Goal: Answer question/provide support: Share knowledge or assist other users

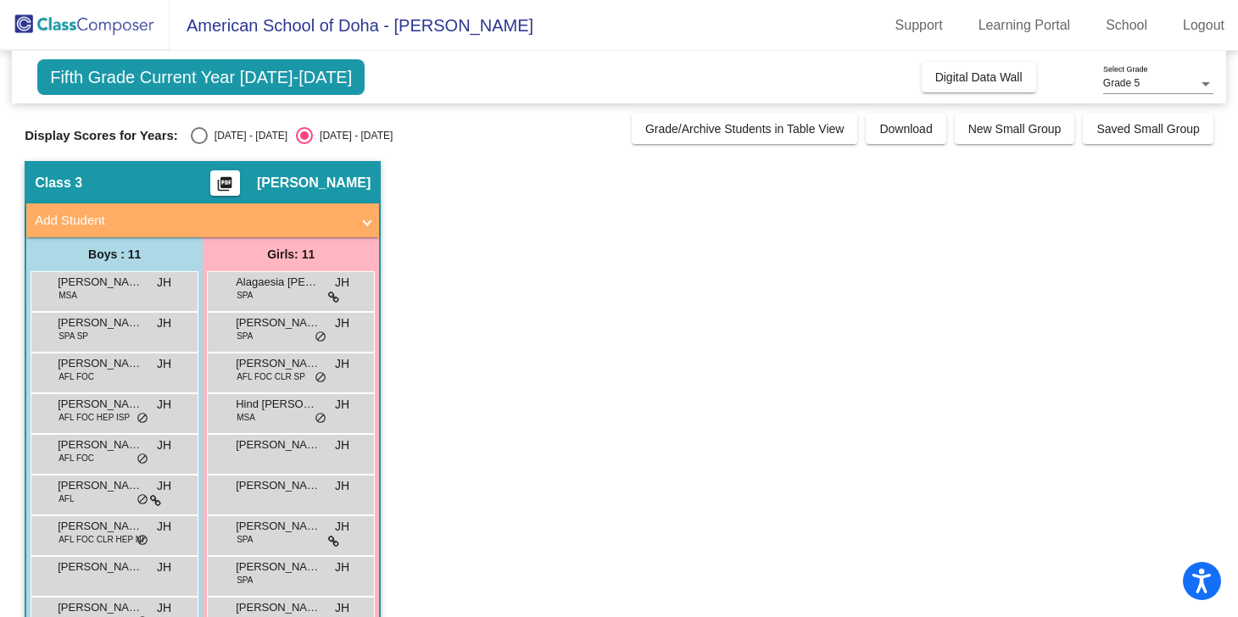
click at [202, 138] on div "Select an option" at bounding box center [199, 135] width 17 height 17
click at [199, 144] on input "[DATE] - [DATE]" at bounding box center [198, 144] width 1 height 1
radio input "true"
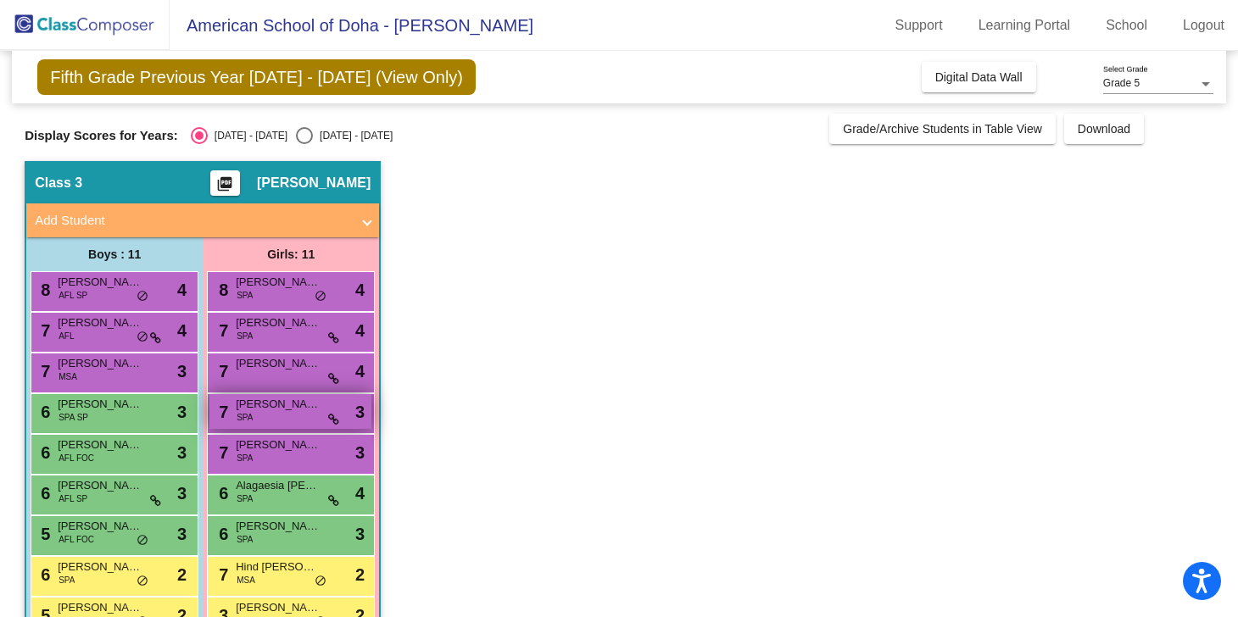
click at [278, 409] on span "[PERSON_NAME] Son" at bounding box center [278, 404] width 85 height 17
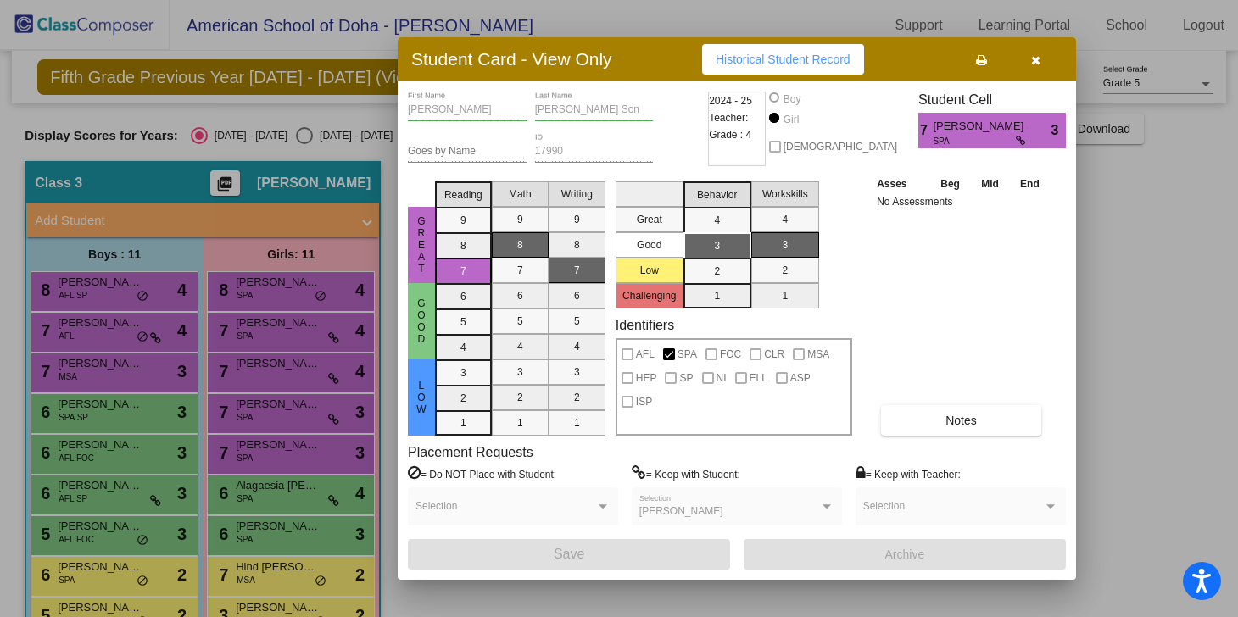
click at [276, 367] on div at bounding box center [619, 308] width 1238 height 617
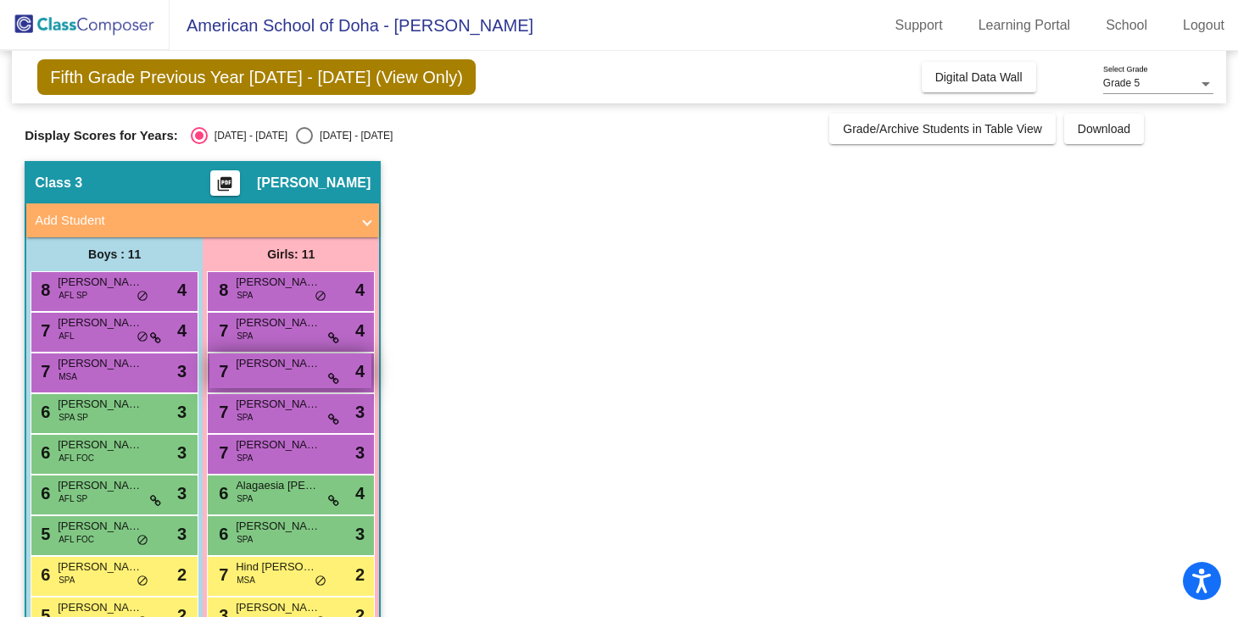
click at [276, 367] on span "[PERSON_NAME]" at bounding box center [278, 363] width 85 height 17
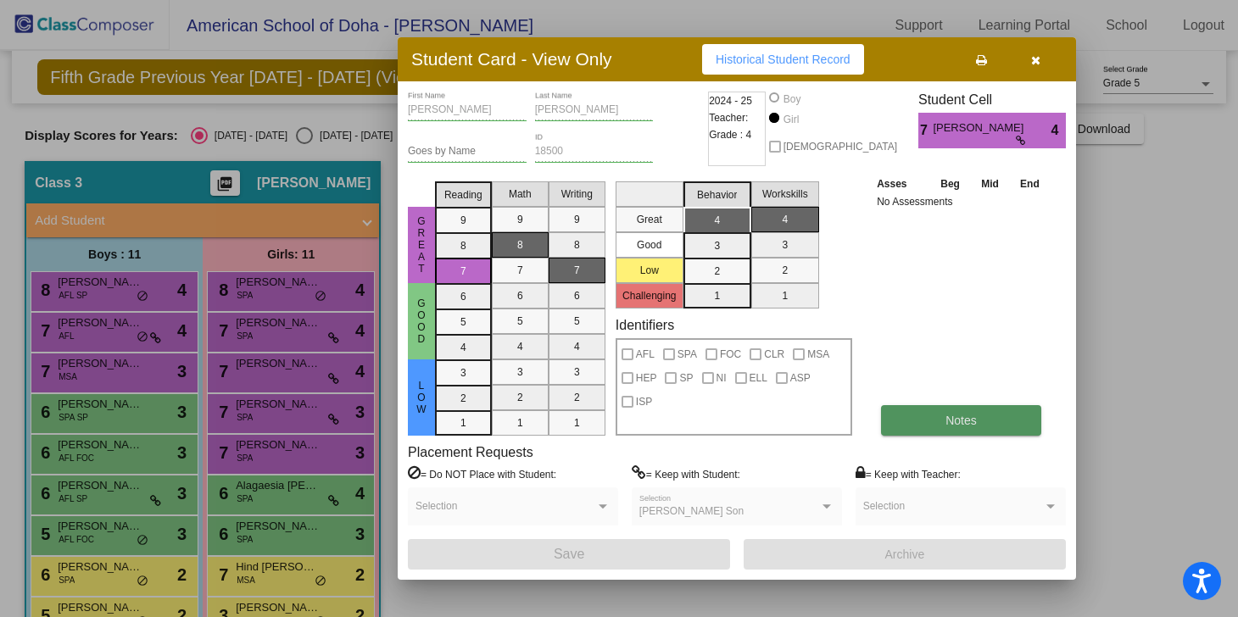
click at [985, 429] on button "Notes" at bounding box center [961, 420] width 160 height 31
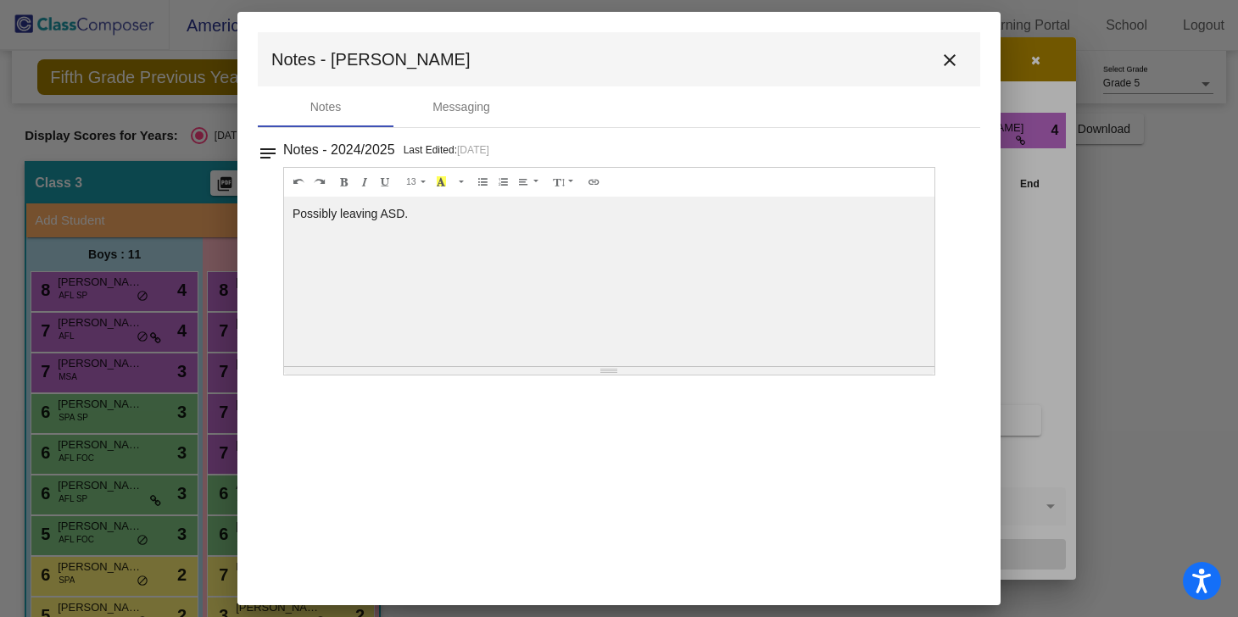
click at [951, 56] on mat-icon "close" at bounding box center [950, 60] width 20 height 20
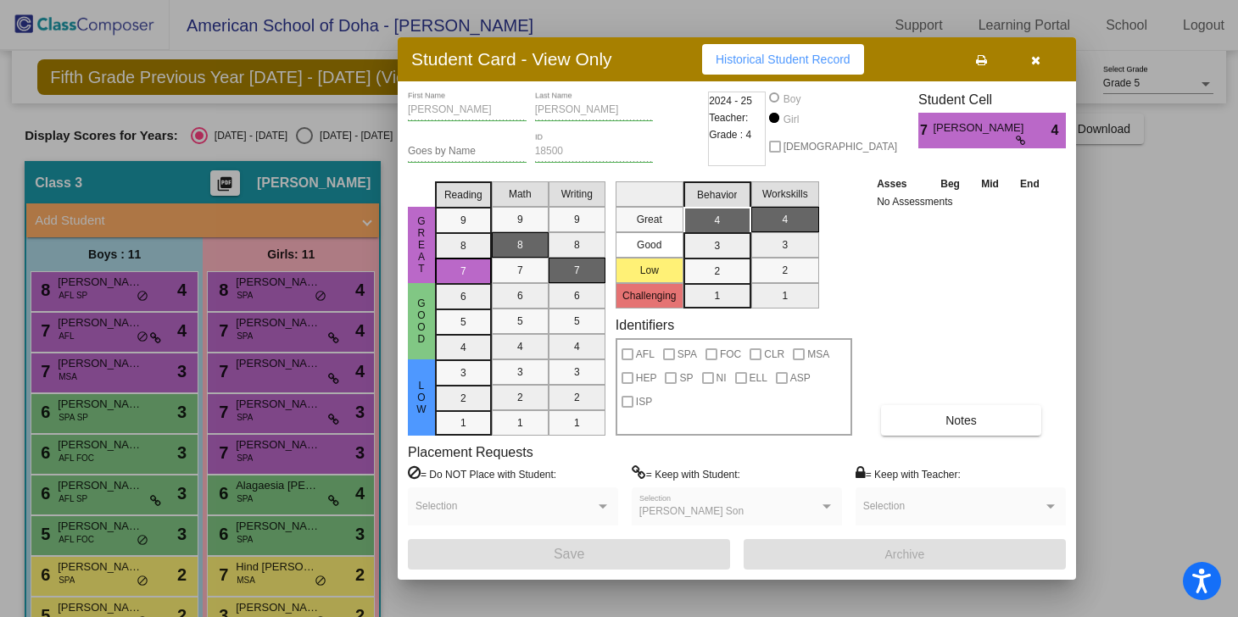
click at [272, 413] on div at bounding box center [619, 308] width 1238 height 617
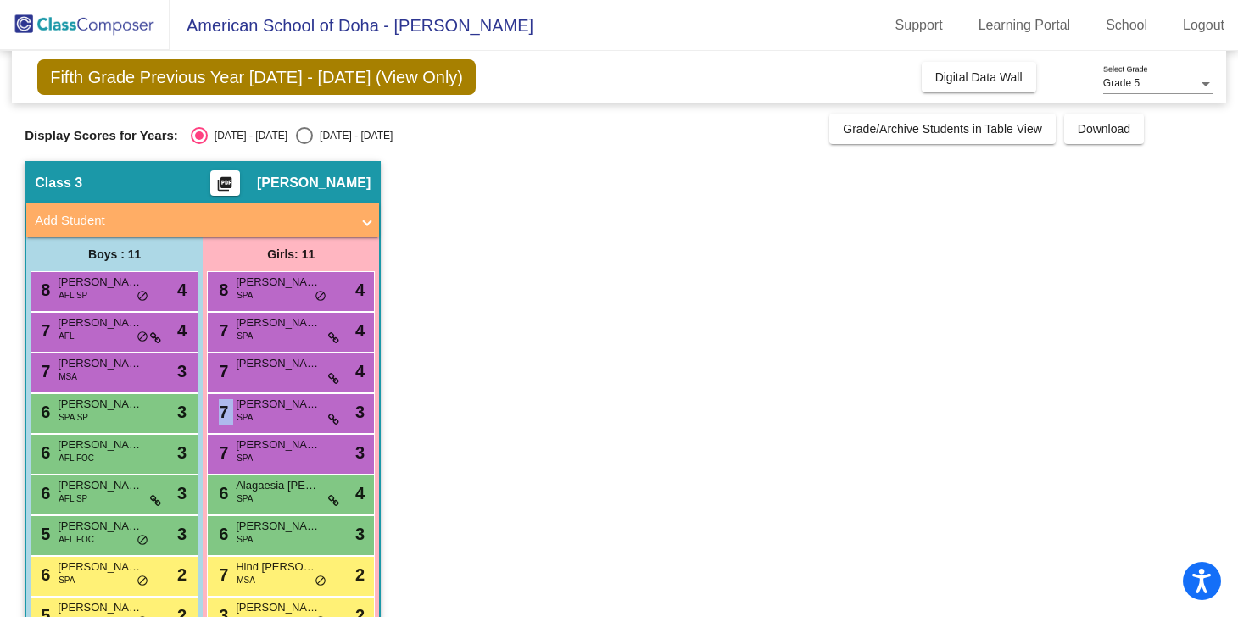
click at [272, 413] on div "7 [PERSON_NAME] Son SPA lock do_not_disturb_alt 3" at bounding box center [290, 411] width 162 height 35
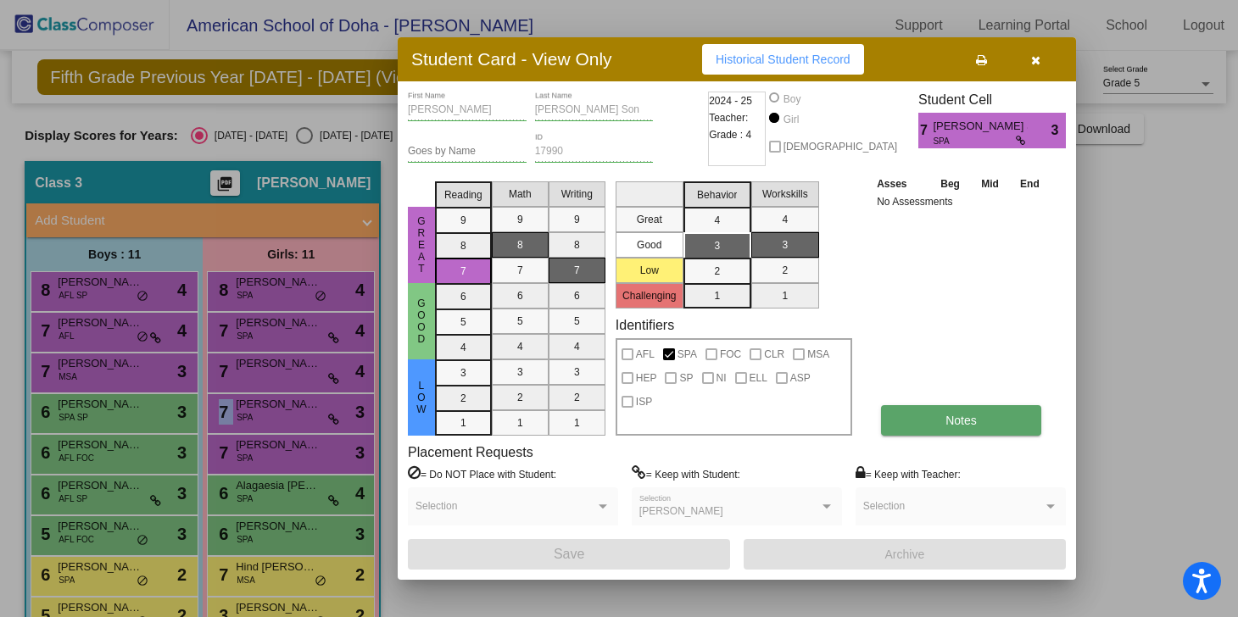
click at [971, 421] on span "Notes" at bounding box center [961, 421] width 31 height 14
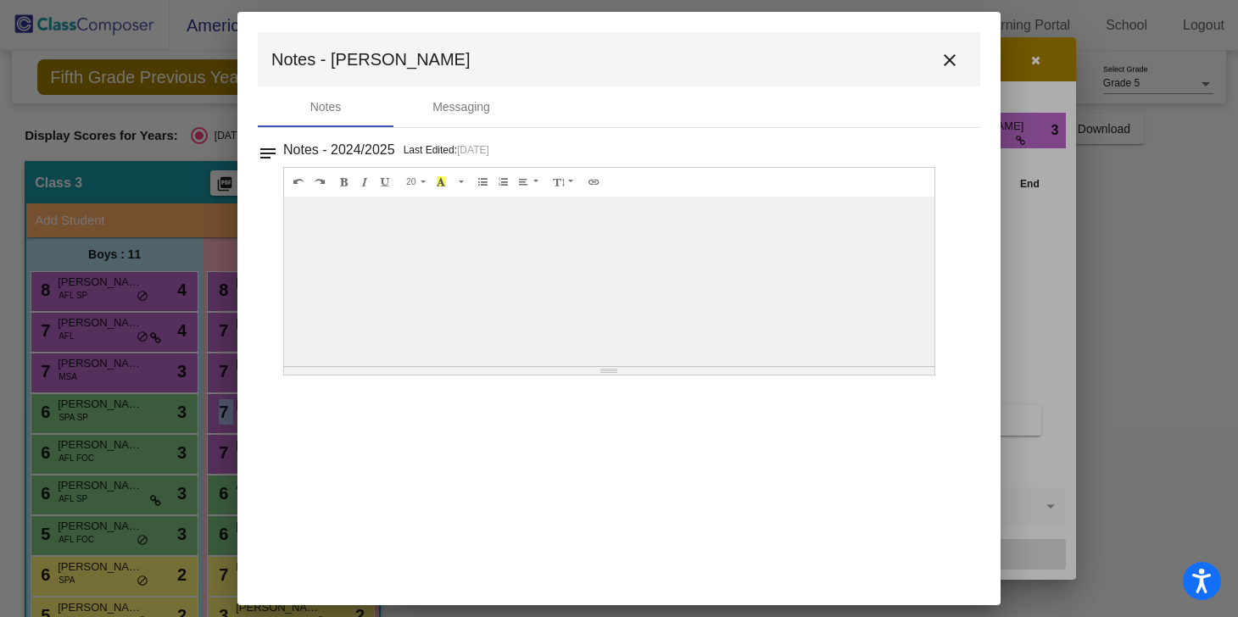
click at [944, 58] on mat-icon "close" at bounding box center [950, 60] width 20 height 20
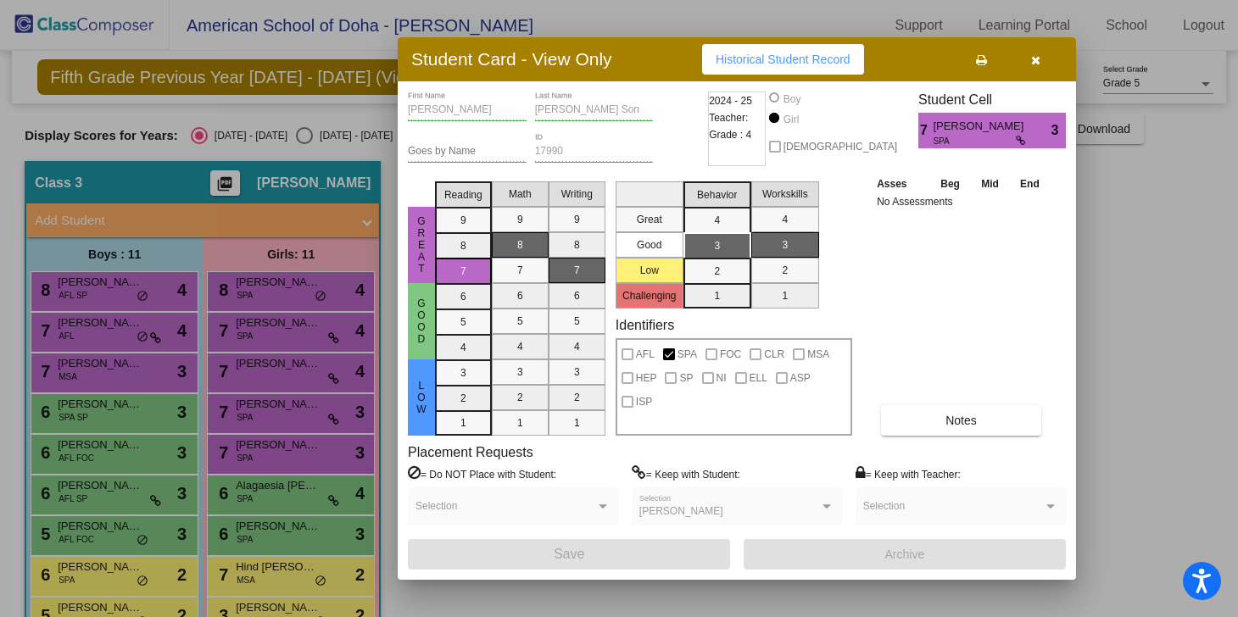
click at [259, 464] on div at bounding box center [619, 308] width 1238 height 617
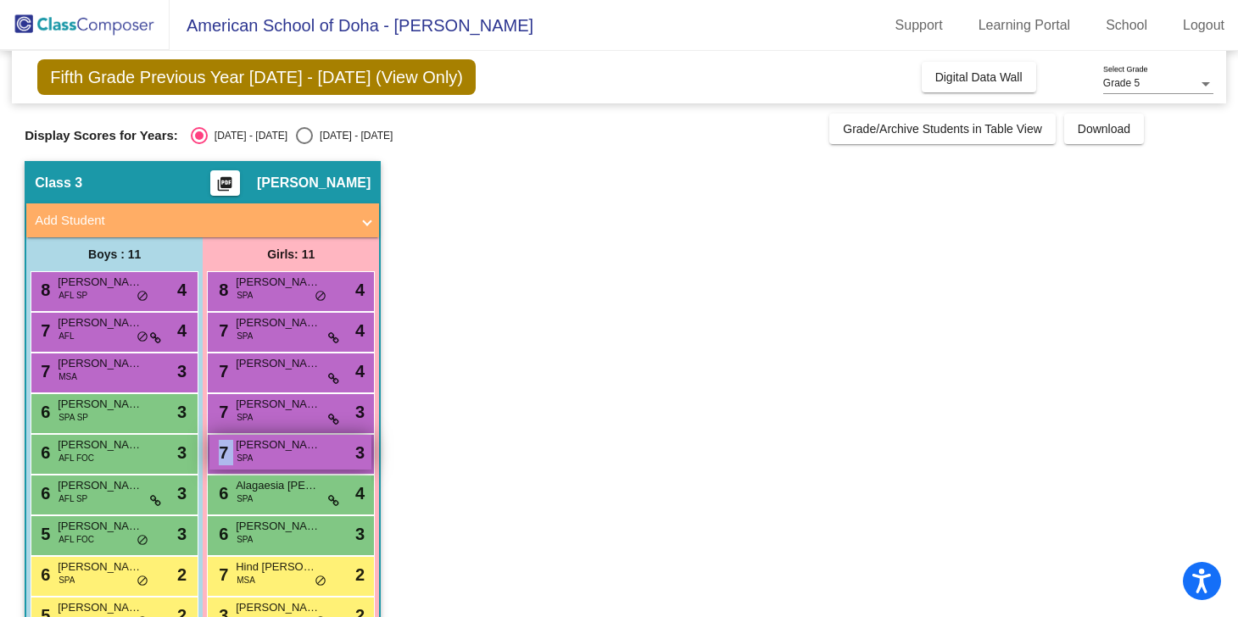
click at [259, 463] on div "7 [PERSON_NAME] SPA lock do_not_disturb_alt 3" at bounding box center [290, 452] width 162 height 35
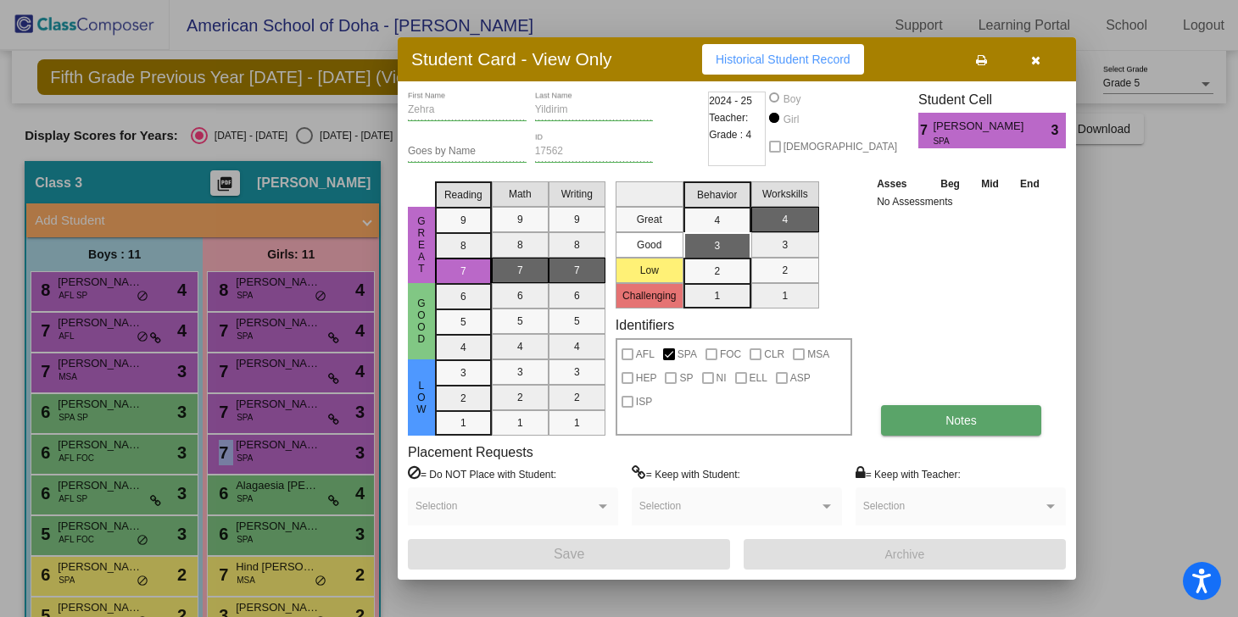
click at [1013, 431] on button "Notes" at bounding box center [961, 420] width 160 height 31
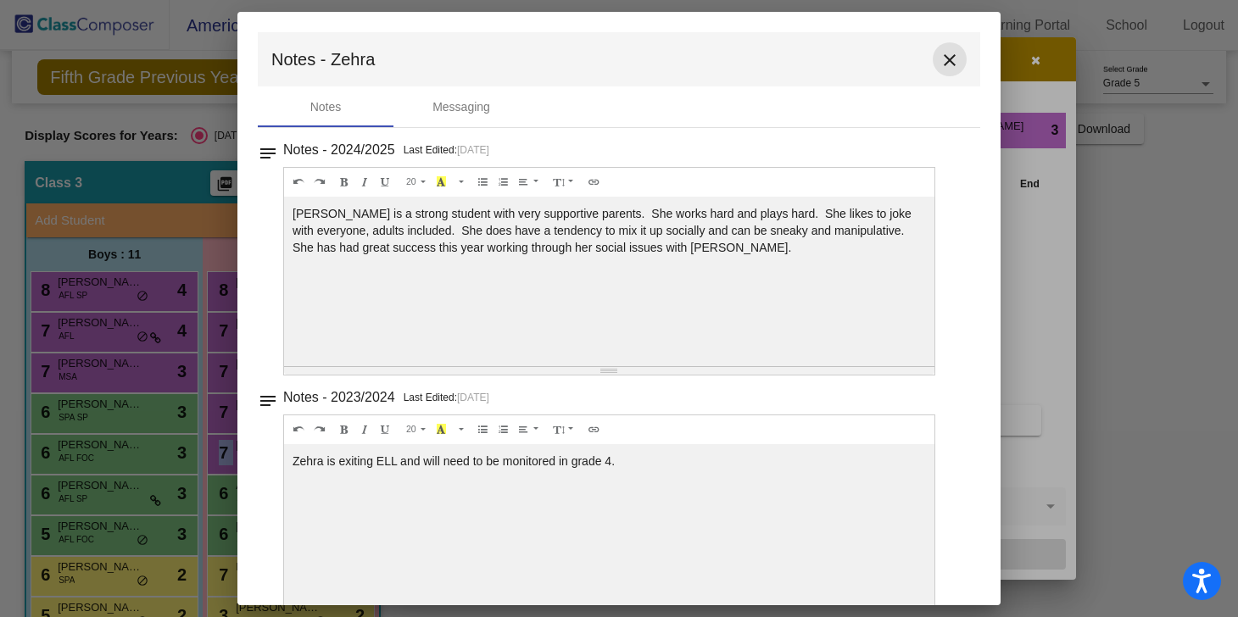
click at [941, 60] on mat-icon "close" at bounding box center [950, 60] width 20 height 20
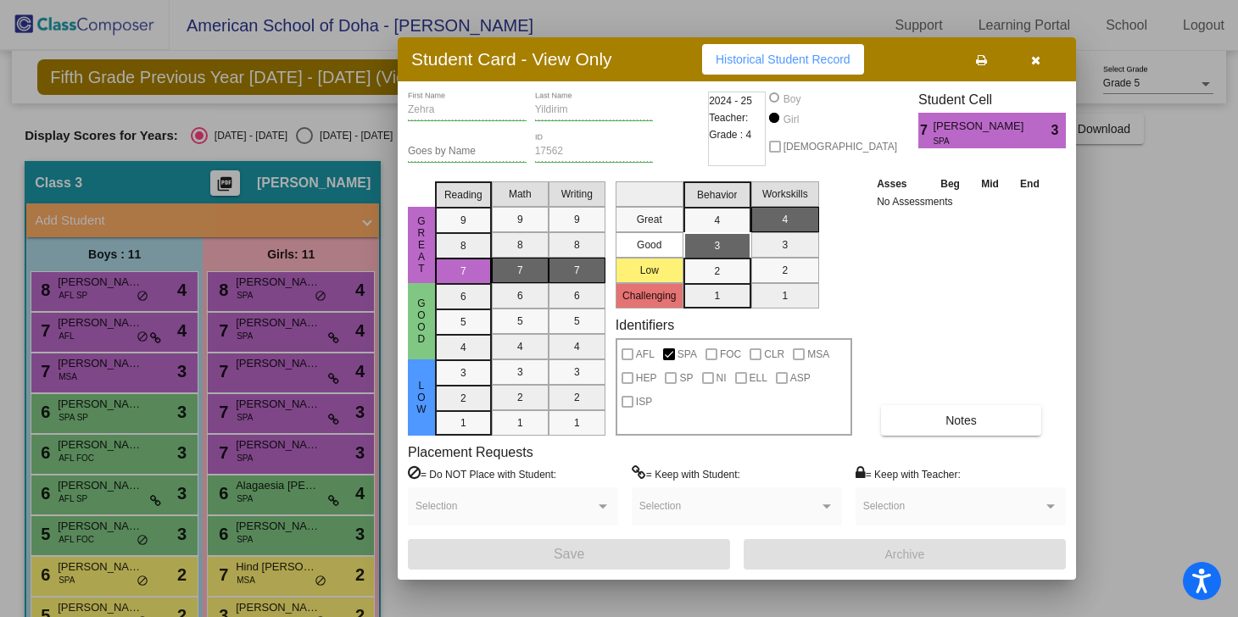
click at [277, 499] on div at bounding box center [619, 308] width 1238 height 617
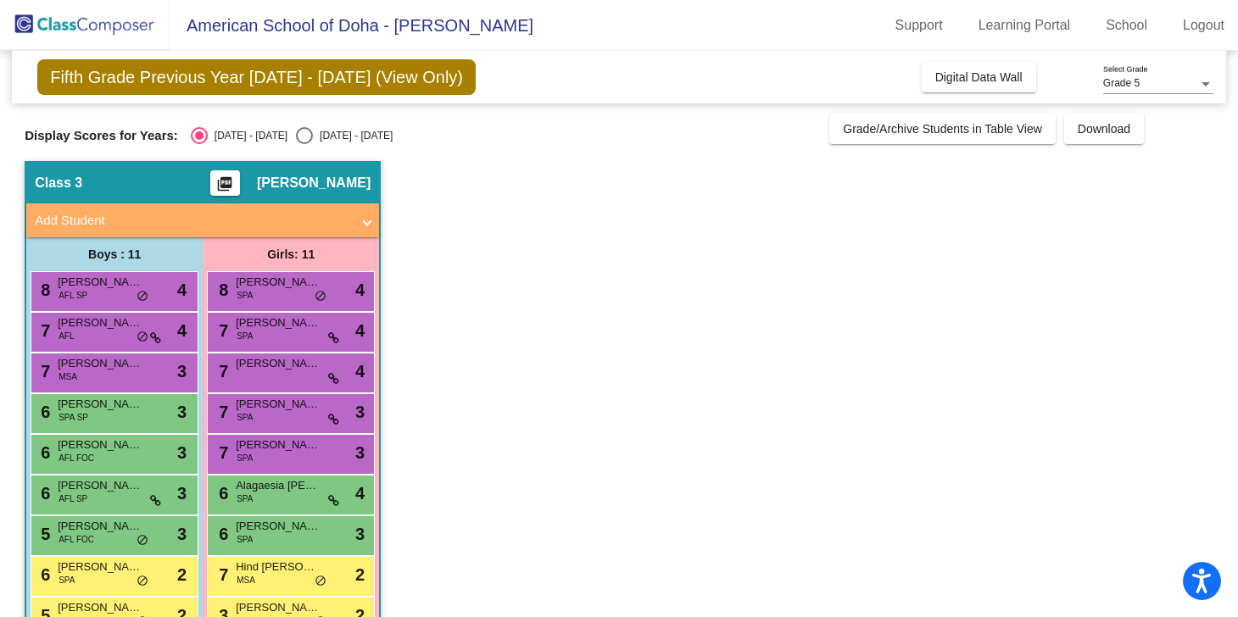
click at [277, 499] on div "6 Alagaesia [PERSON_NAME] SPA lock do_not_disturb_alt 4" at bounding box center [290, 493] width 162 height 35
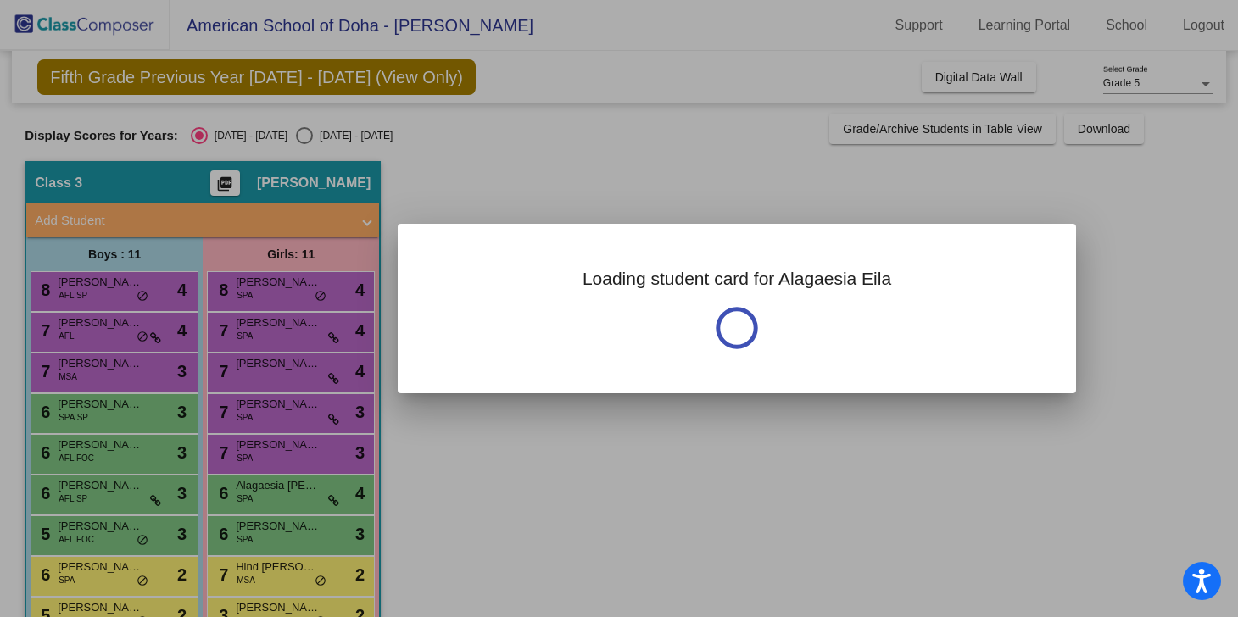
click at [277, 499] on div at bounding box center [619, 308] width 1238 height 617
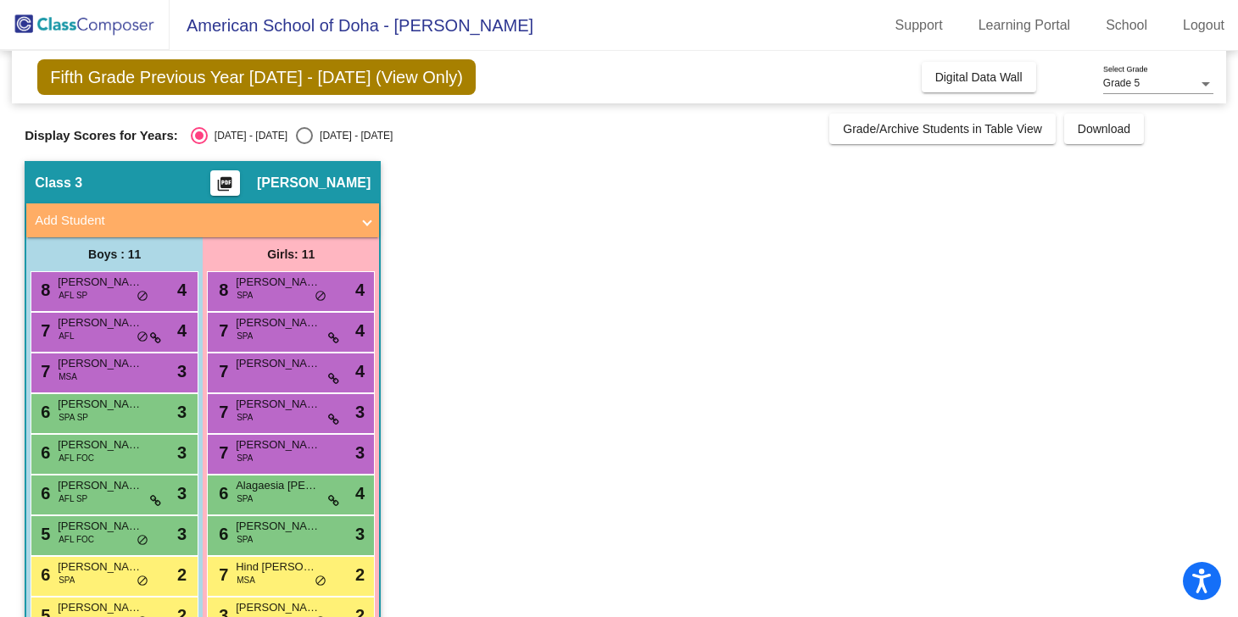
click at [277, 499] on div "6 Alagaesia [PERSON_NAME] SPA lock do_not_disturb_alt 4" at bounding box center [290, 493] width 162 height 35
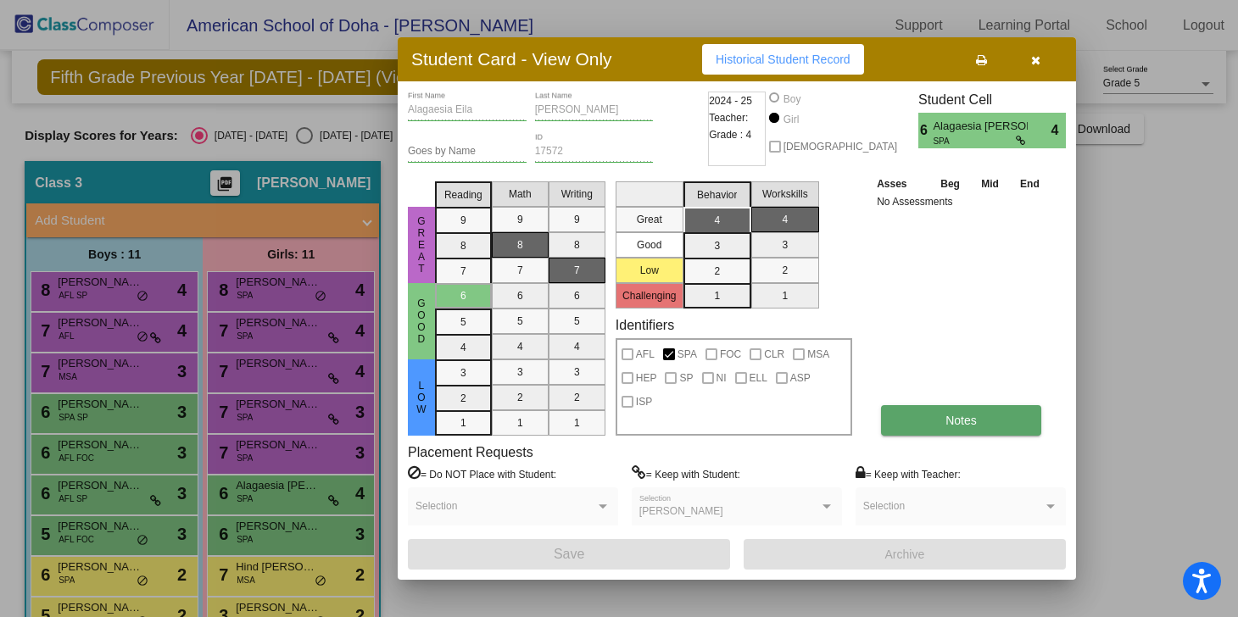
click at [953, 428] on button "Notes" at bounding box center [961, 420] width 160 height 31
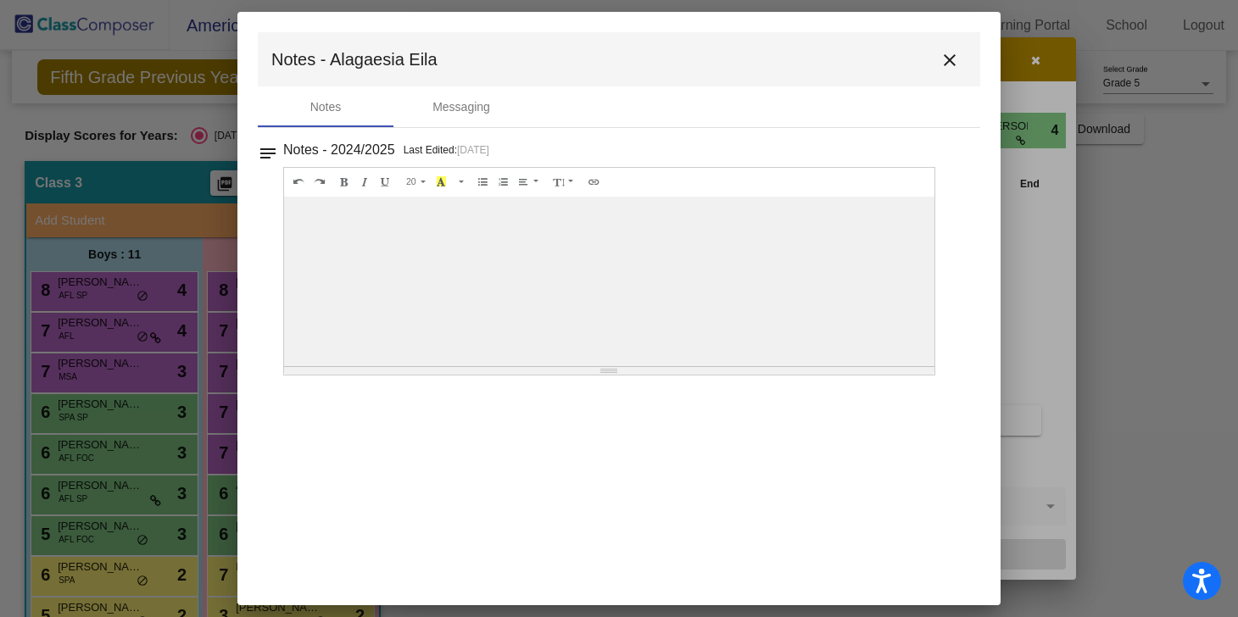
click at [948, 59] on mat-icon "close" at bounding box center [950, 60] width 20 height 20
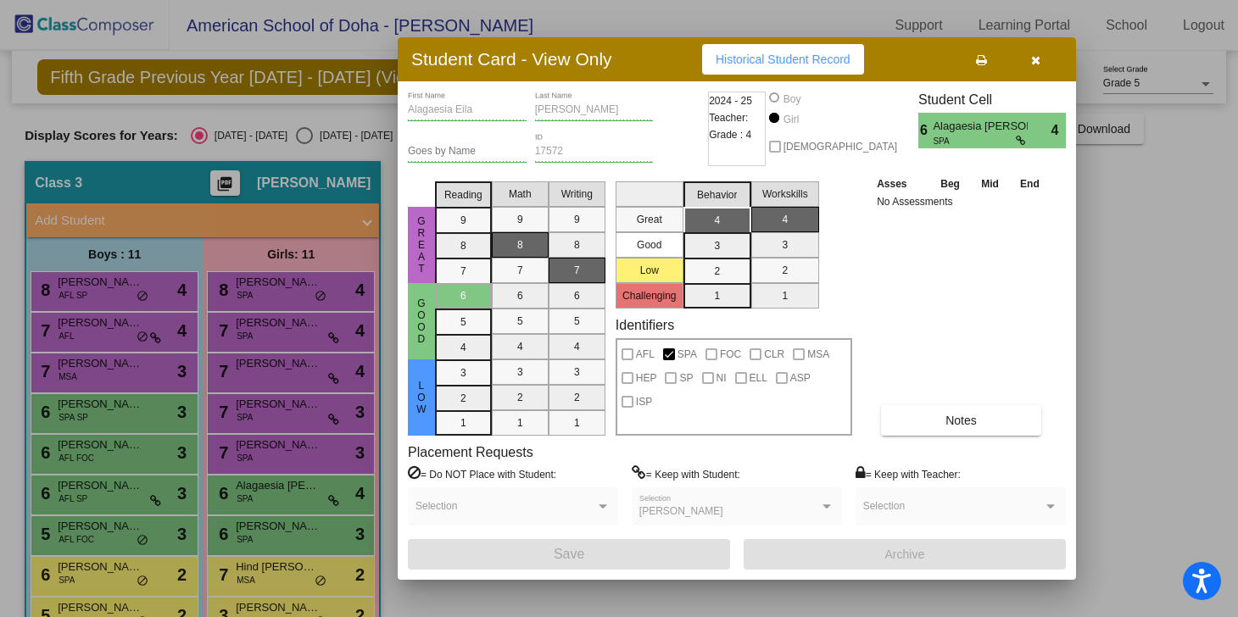
click at [292, 533] on div at bounding box center [619, 308] width 1238 height 617
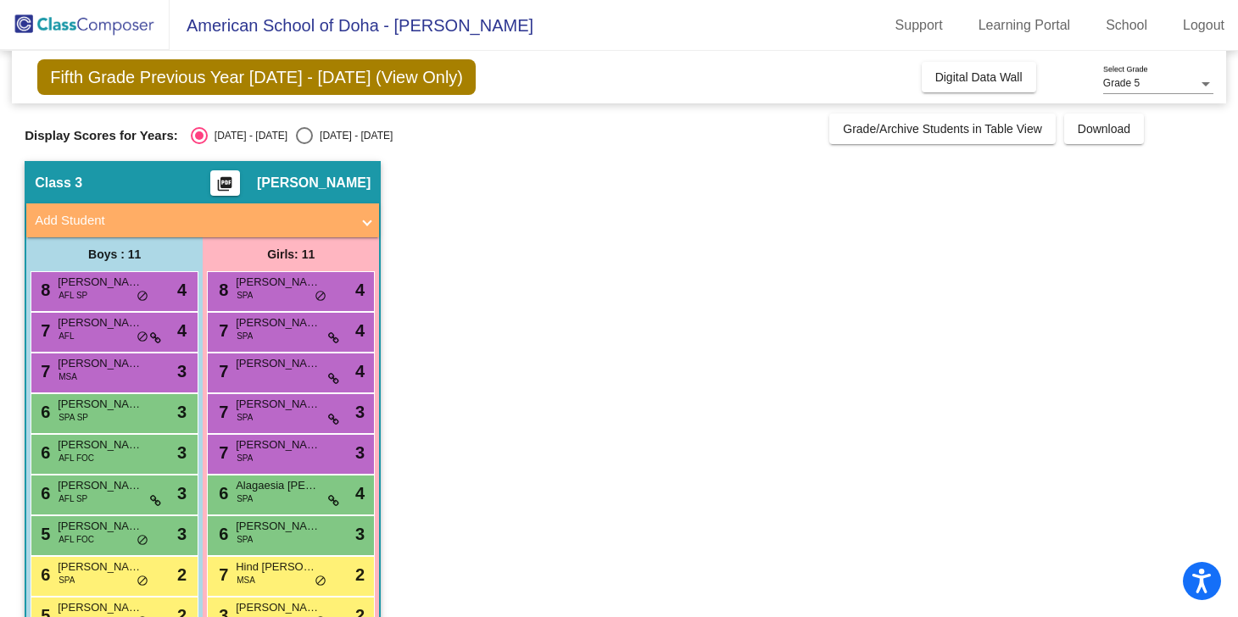
click at [292, 533] on span "[PERSON_NAME]" at bounding box center [278, 526] width 85 height 17
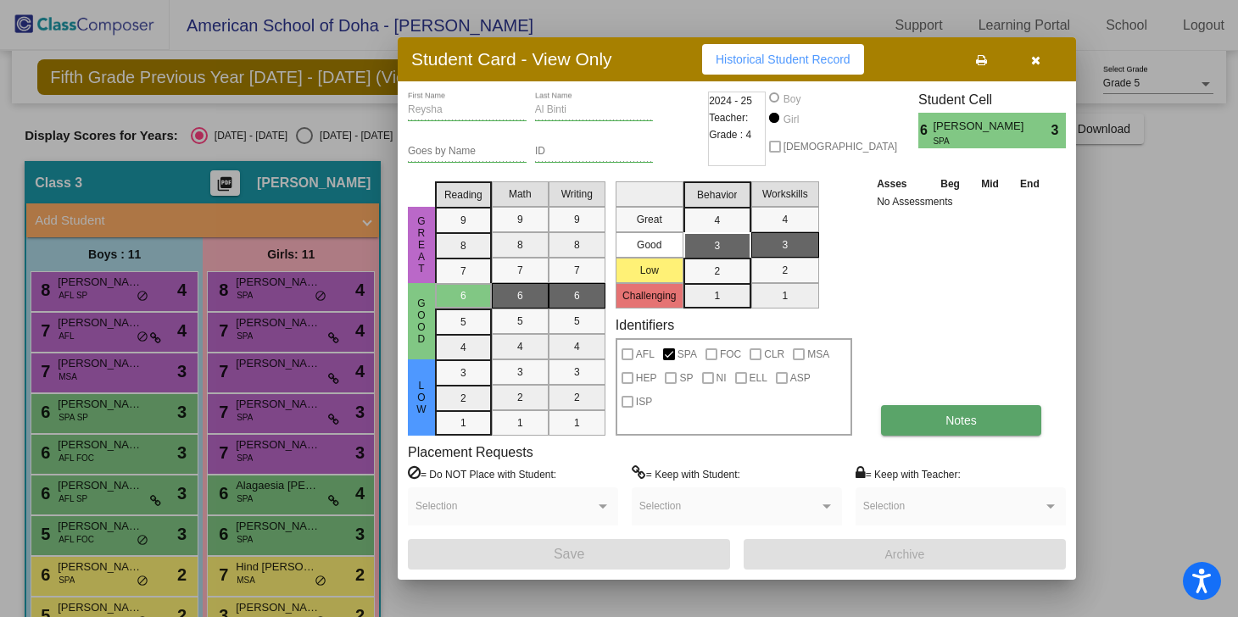
click at [985, 417] on button "Notes" at bounding box center [961, 420] width 160 height 31
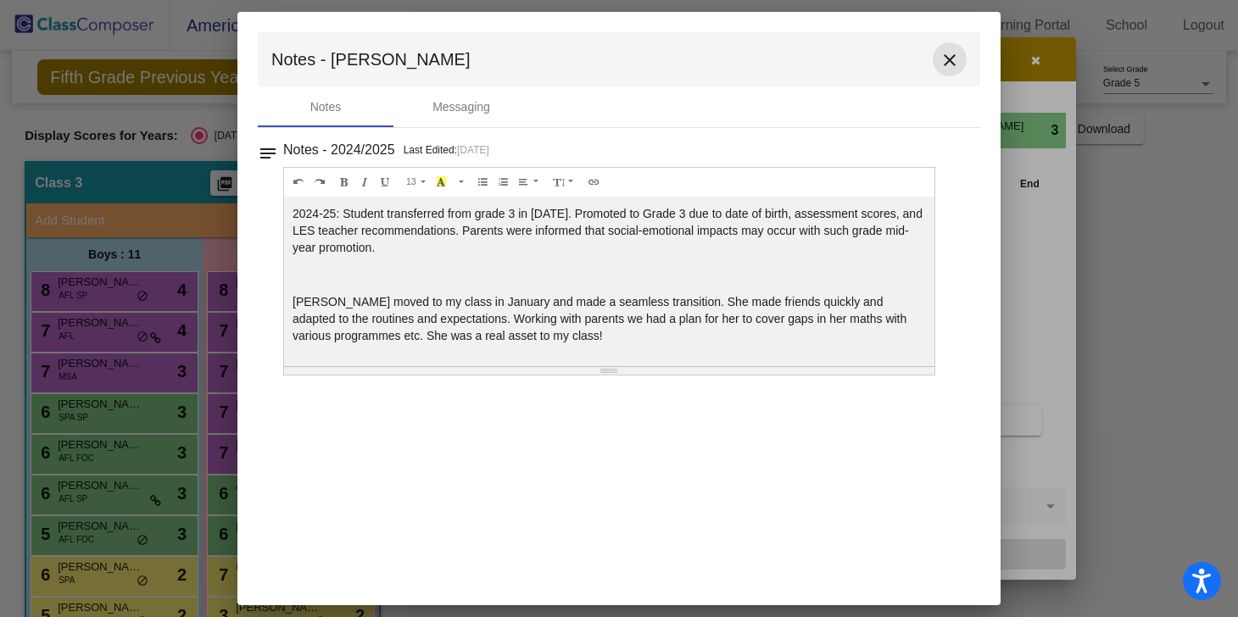
click at [957, 60] on mat-icon "close" at bounding box center [950, 60] width 20 height 20
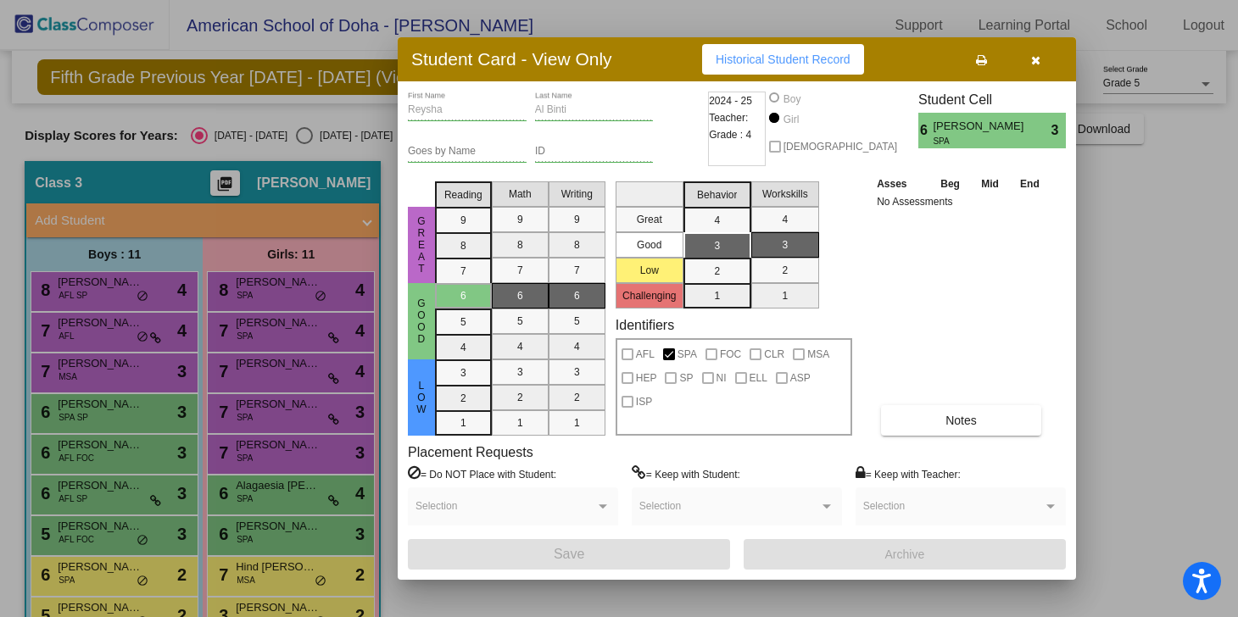
click at [291, 579] on div at bounding box center [619, 308] width 1238 height 617
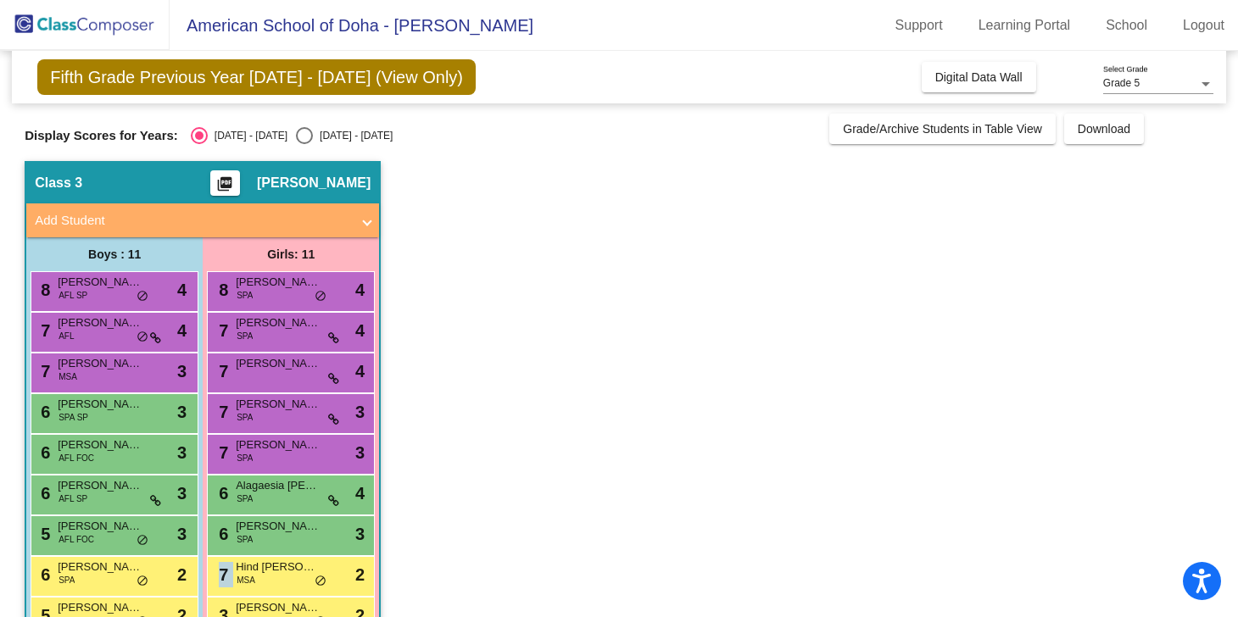
click at [291, 579] on div "7 Hind [PERSON_NAME] MSA lock do_not_disturb_alt 2" at bounding box center [290, 574] width 162 height 35
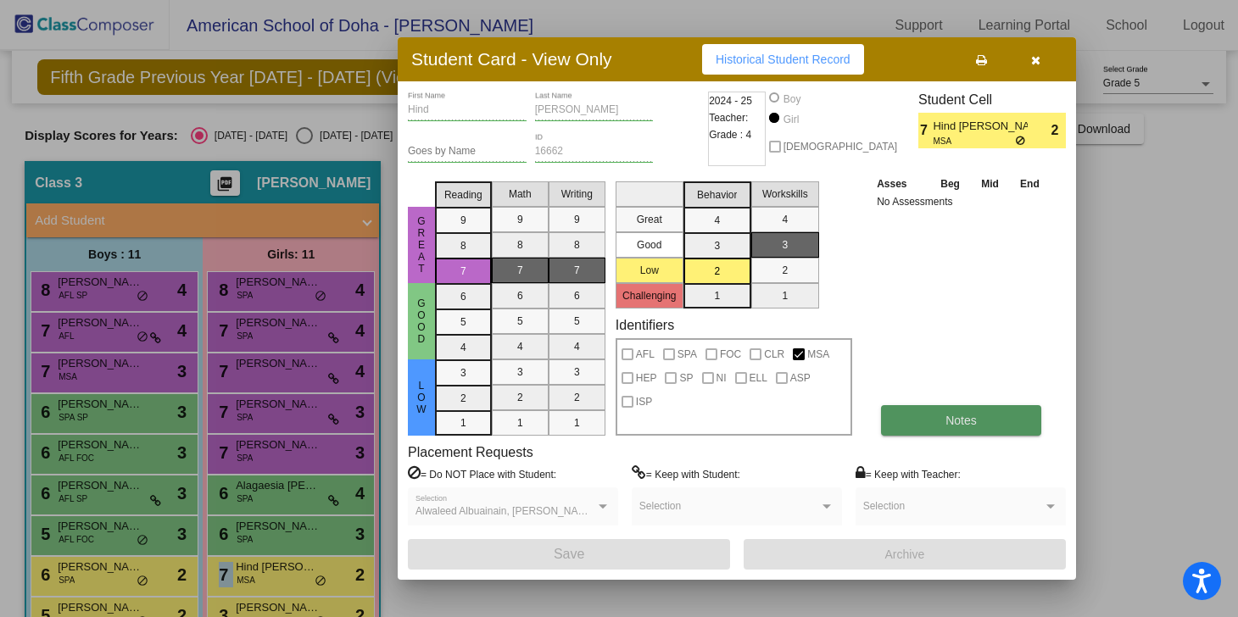
click at [979, 420] on button "Notes" at bounding box center [961, 420] width 160 height 31
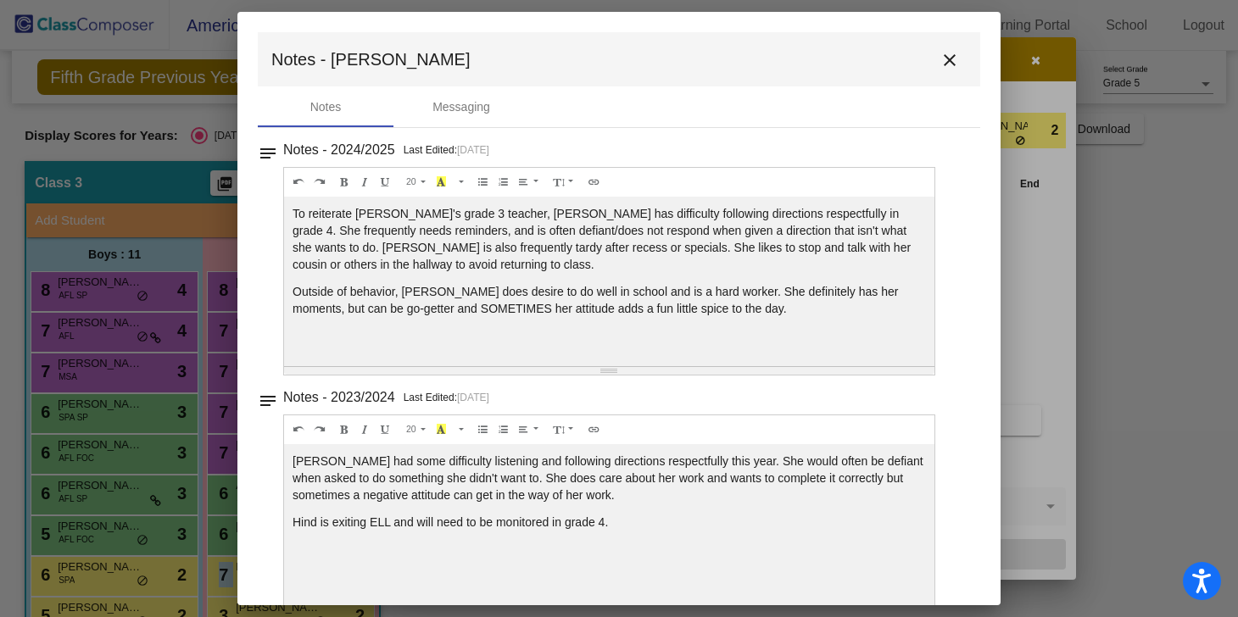
click at [941, 62] on mat-icon "close" at bounding box center [950, 60] width 20 height 20
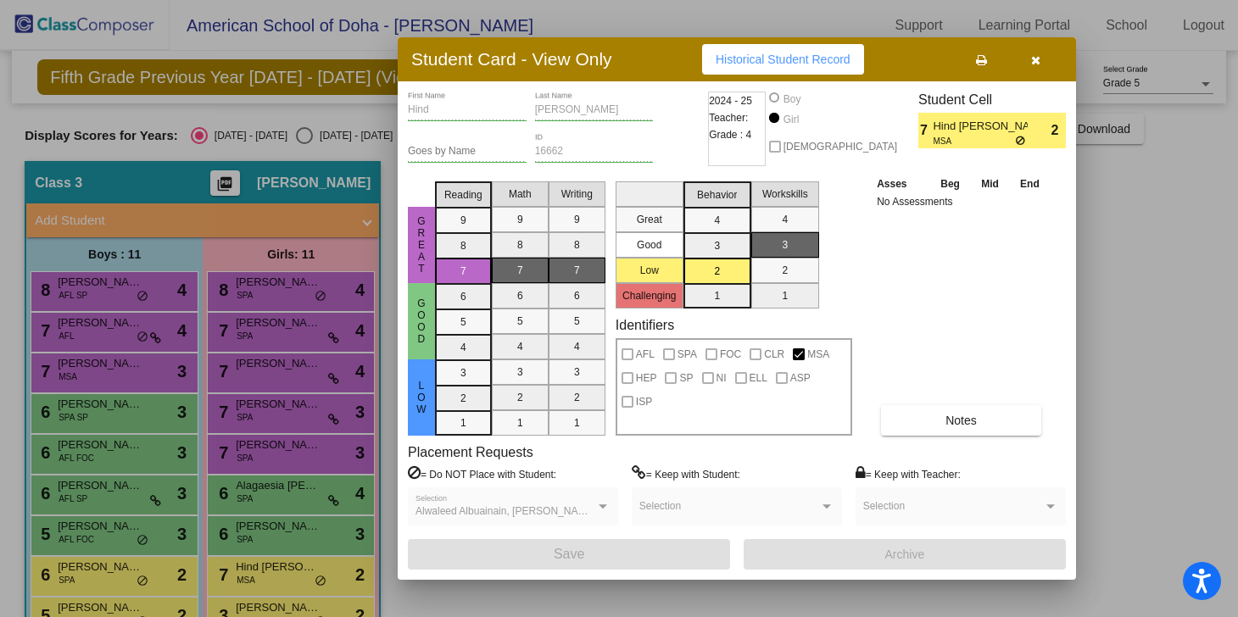
click at [287, 605] on div at bounding box center [619, 308] width 1238 height 617
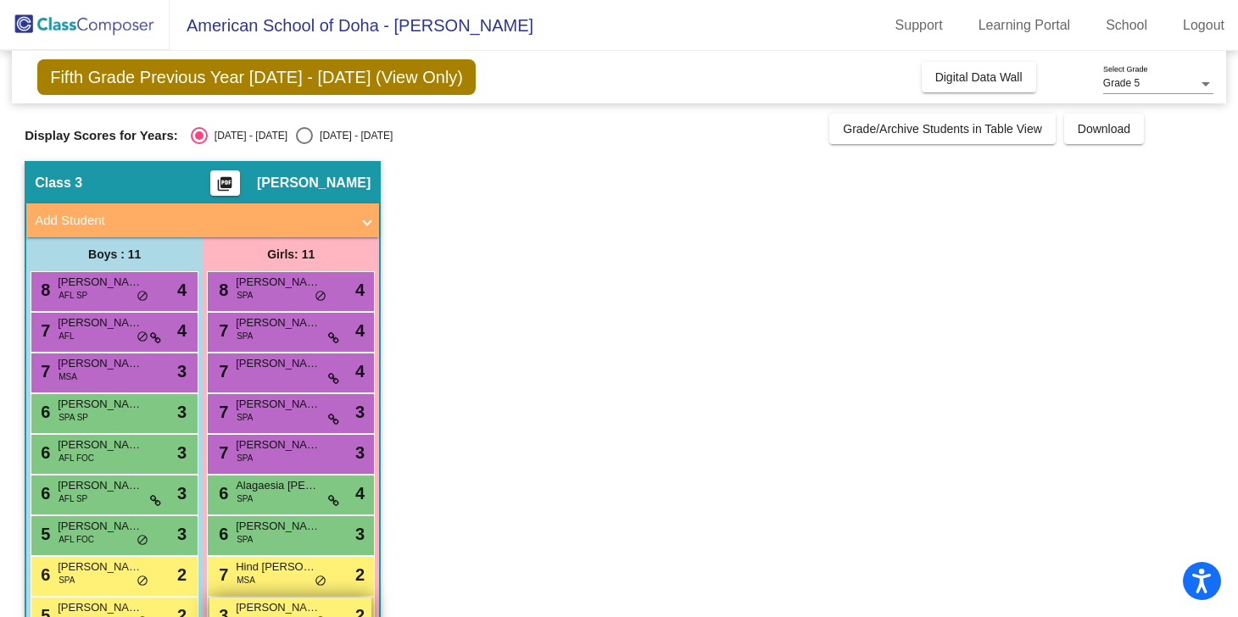
click at [293, 605] on span "[PERSON_NAME]" at bounding box center [278, 608] width 85 height 17
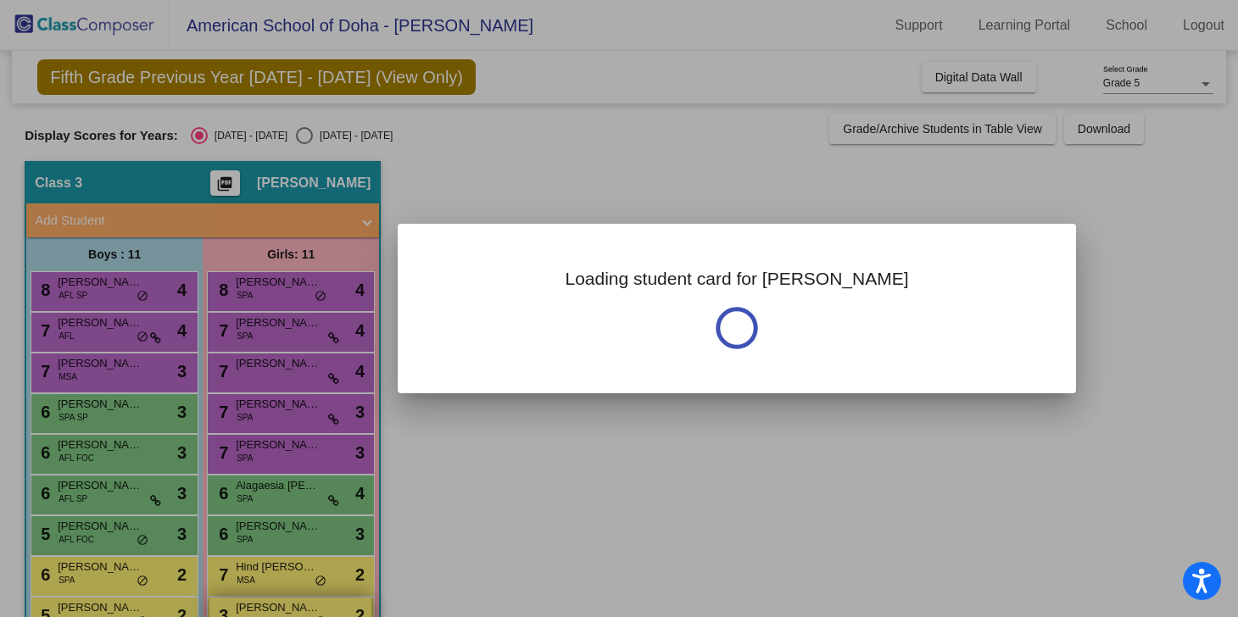
click at [293, 605] on div at bounding box center [619, 308] width 1238 height 617
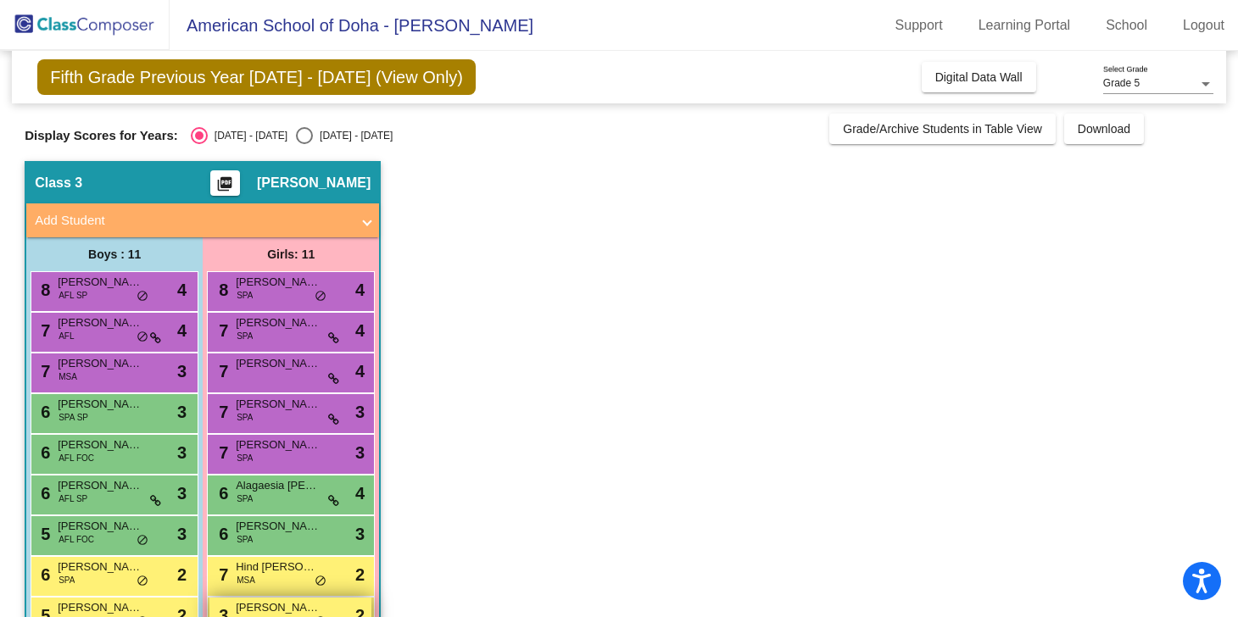
click at [293, 605] on span "[PERSON_NAME]" at bounding box center [278, 608] width 85 height 17
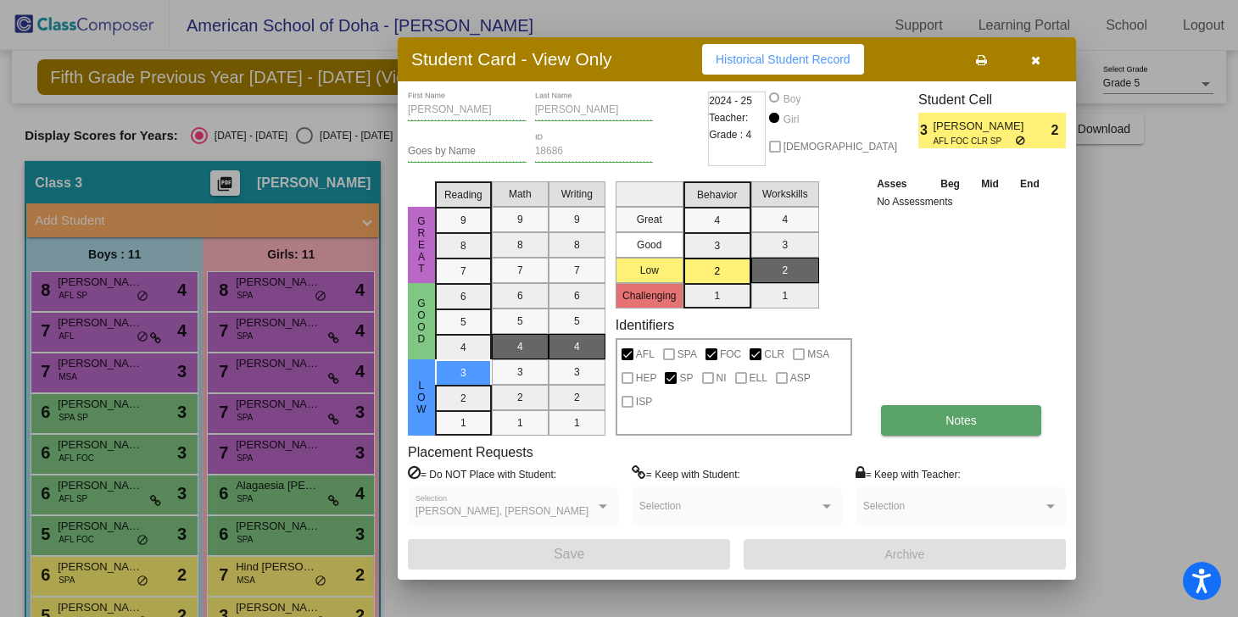
click at [974, 417] on span "Notes" at bounding box center [961, 421] width 31 height 14
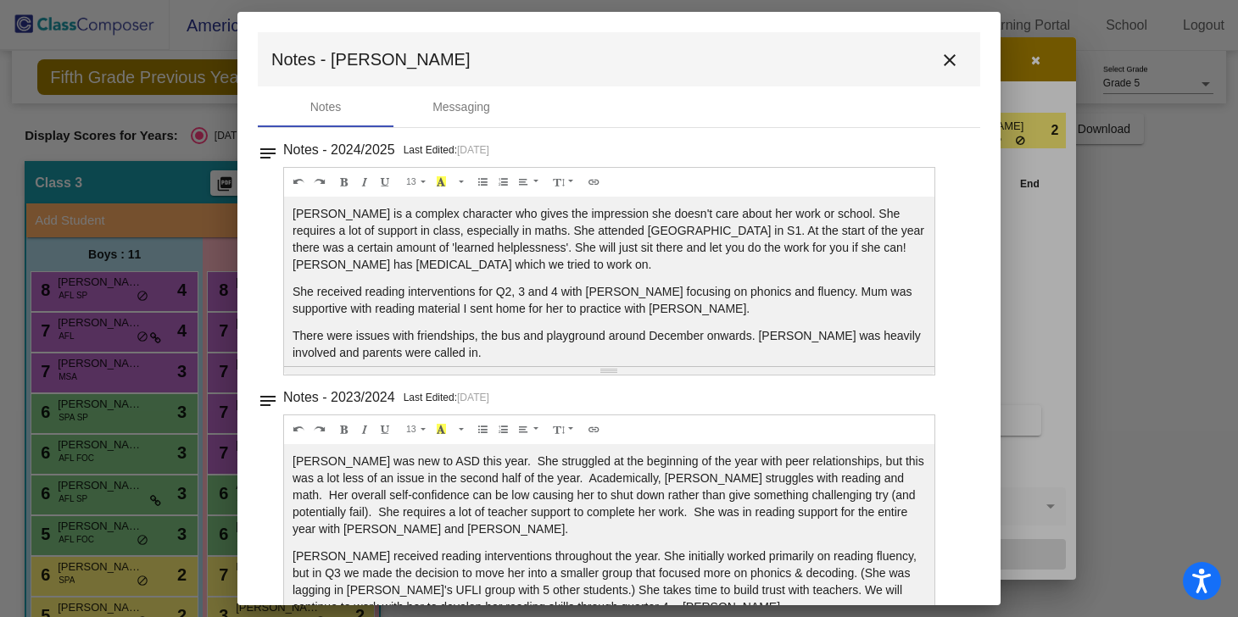
click at [940, 62] on mat-icon "close" at bounding box center [950, 60] width 20 height 20
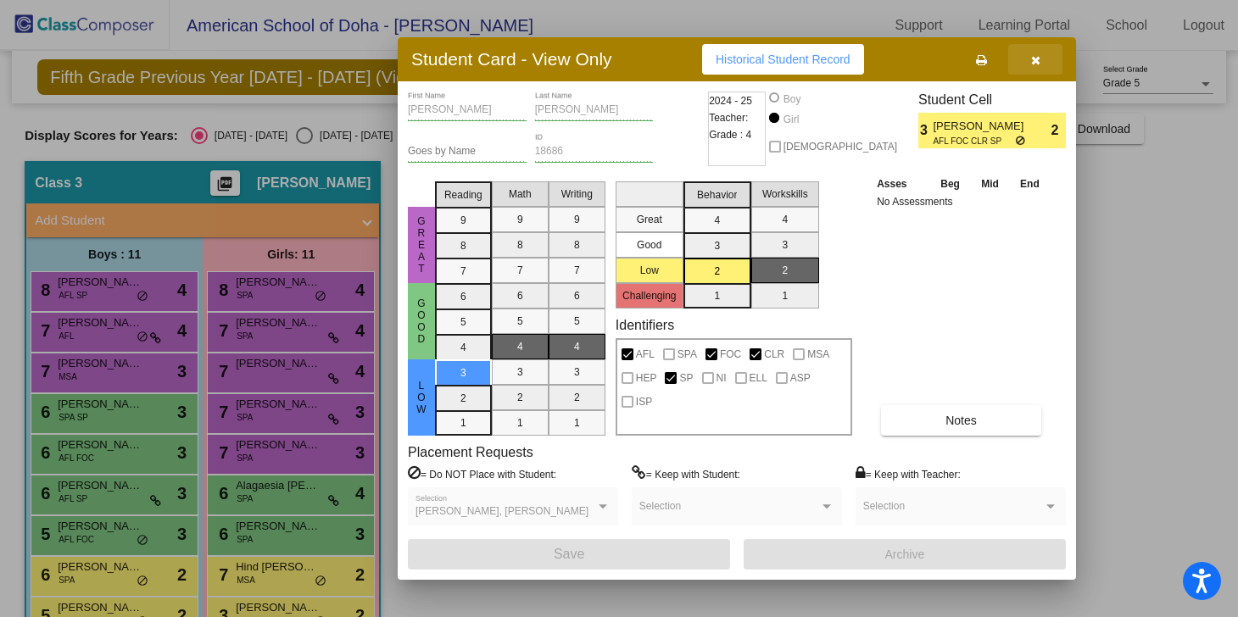
click at [1035, 61] on icon "button" at bounding box center [1035, 60] width 9 height 12
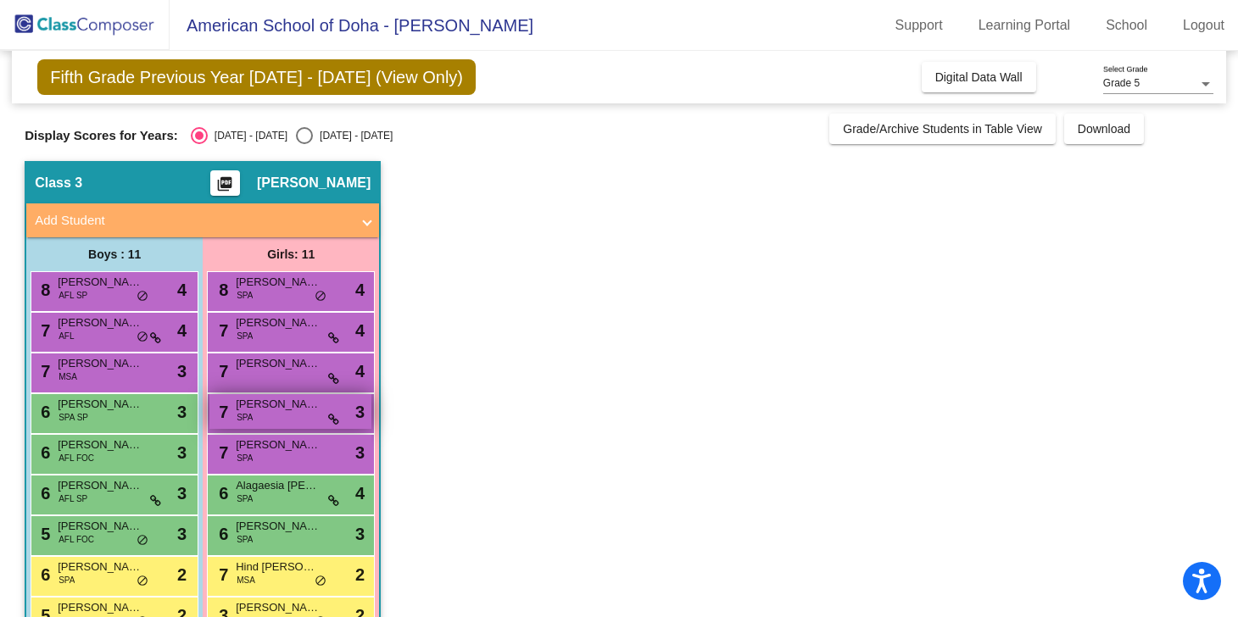
scroll to position [129, 0]
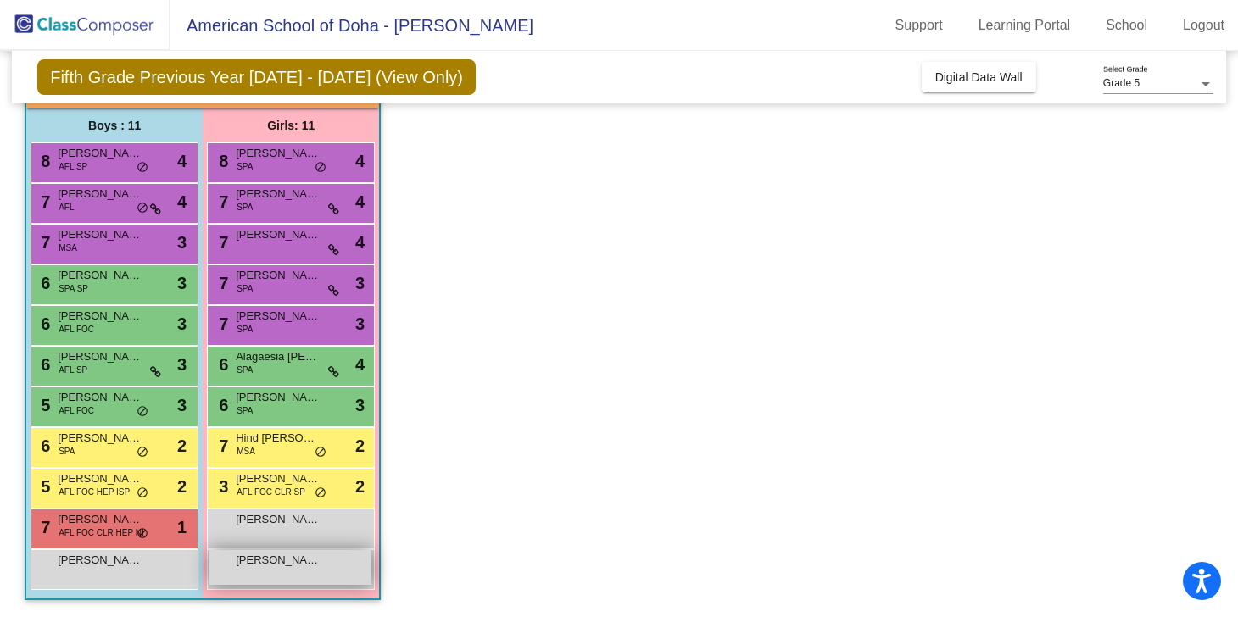
click at [299, 561] on span "[PERSON_NAME]" at bounding box center [278, 560] width 85 height 17
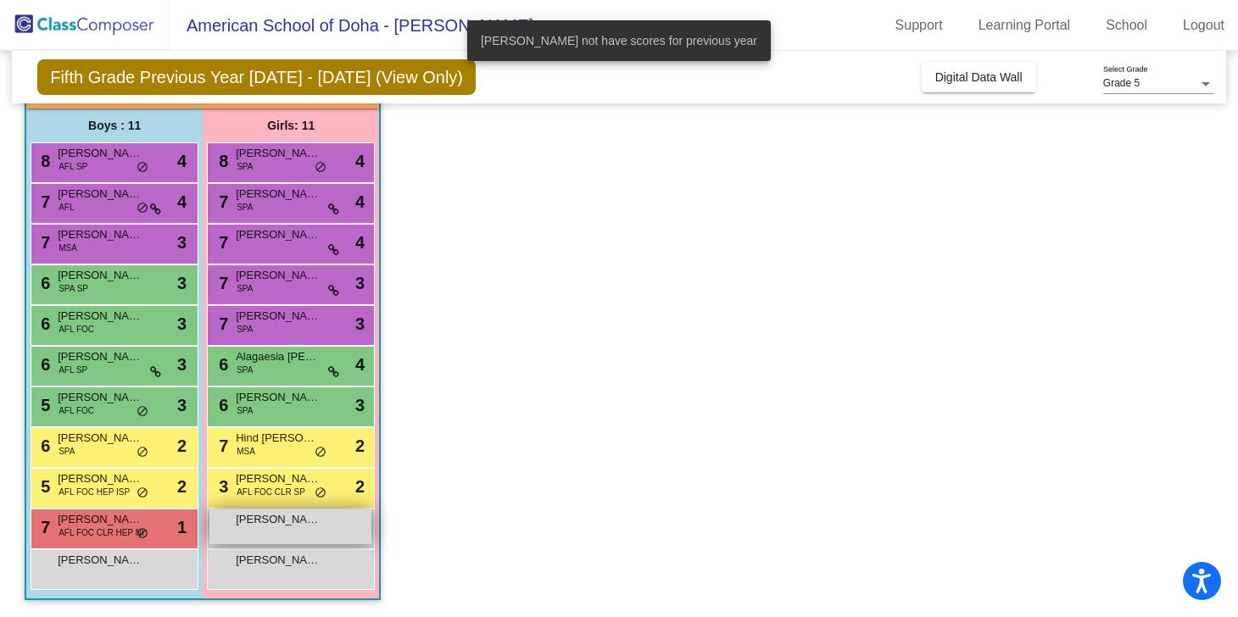
click at [291, 515] on span "[PERSON_NAME]" at bounding box center [278, 519] width 85 height 17
